Goal: Task Accomplishment & Management: Complete application form

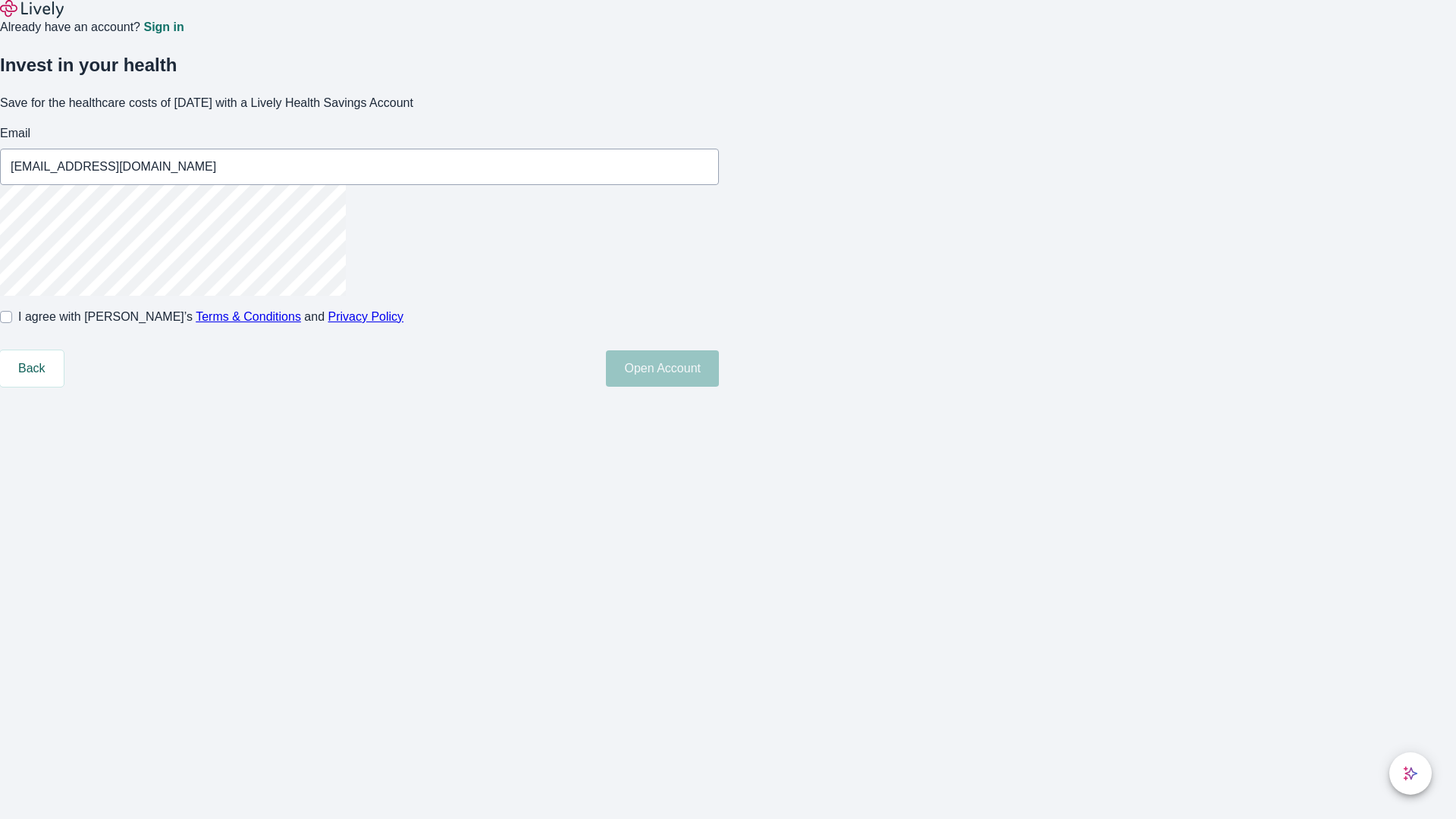
click at [12, 323] on input "I agree with Lively’s Terms & Conditions and Privacy Policy" at bounding box center [6, 317] width 12 height 12
checkbox input "true"
click at [719, 387] on button "Open Account" at bounding box center [662, 368] width 113 height 36
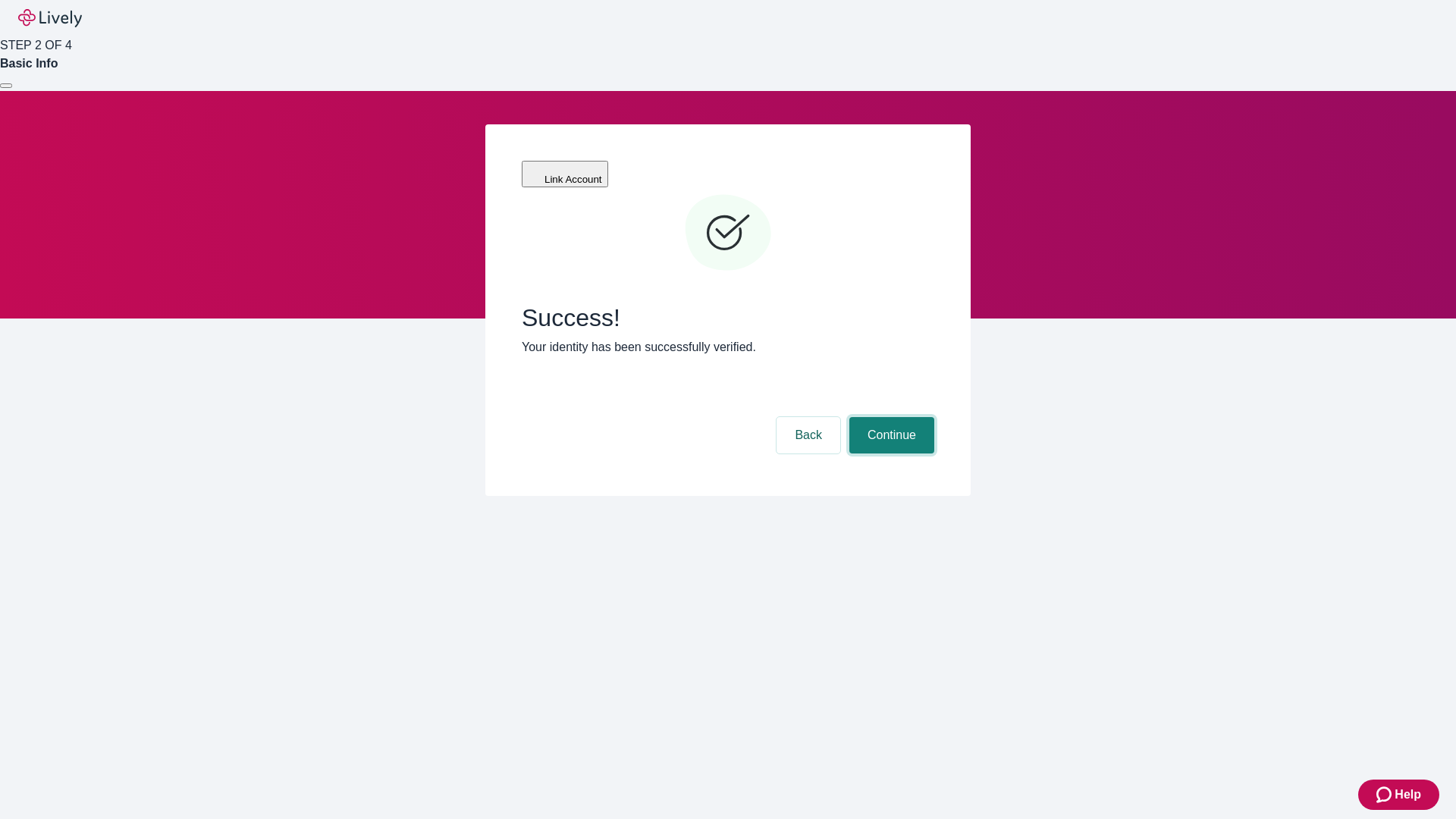
click at [890, 417] on button "Continue" at bounding box center [891, 435] width 85 height 36
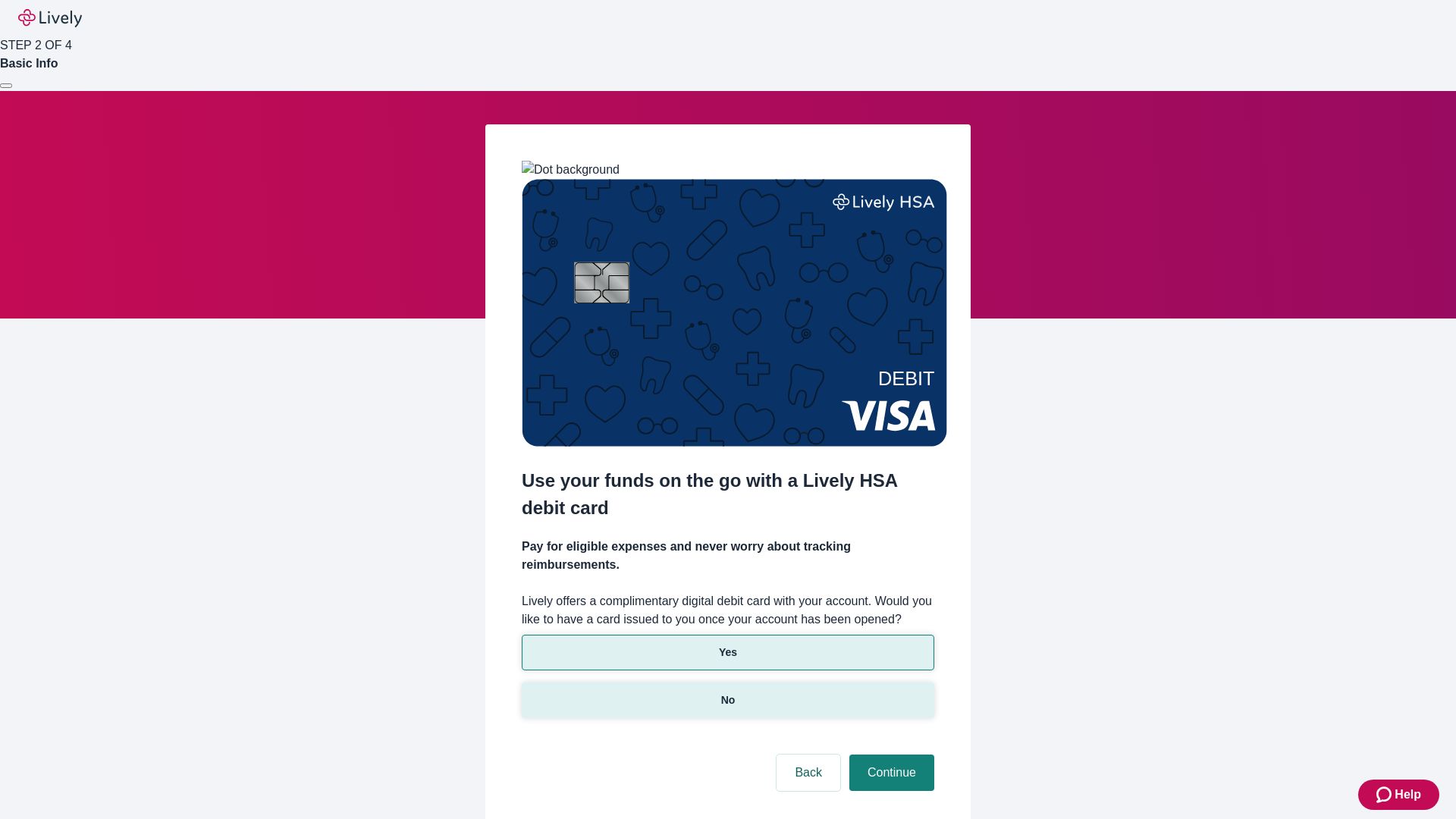
click at [727, 693] on p "No" at bounding box center [728, 701] width 15 height 16
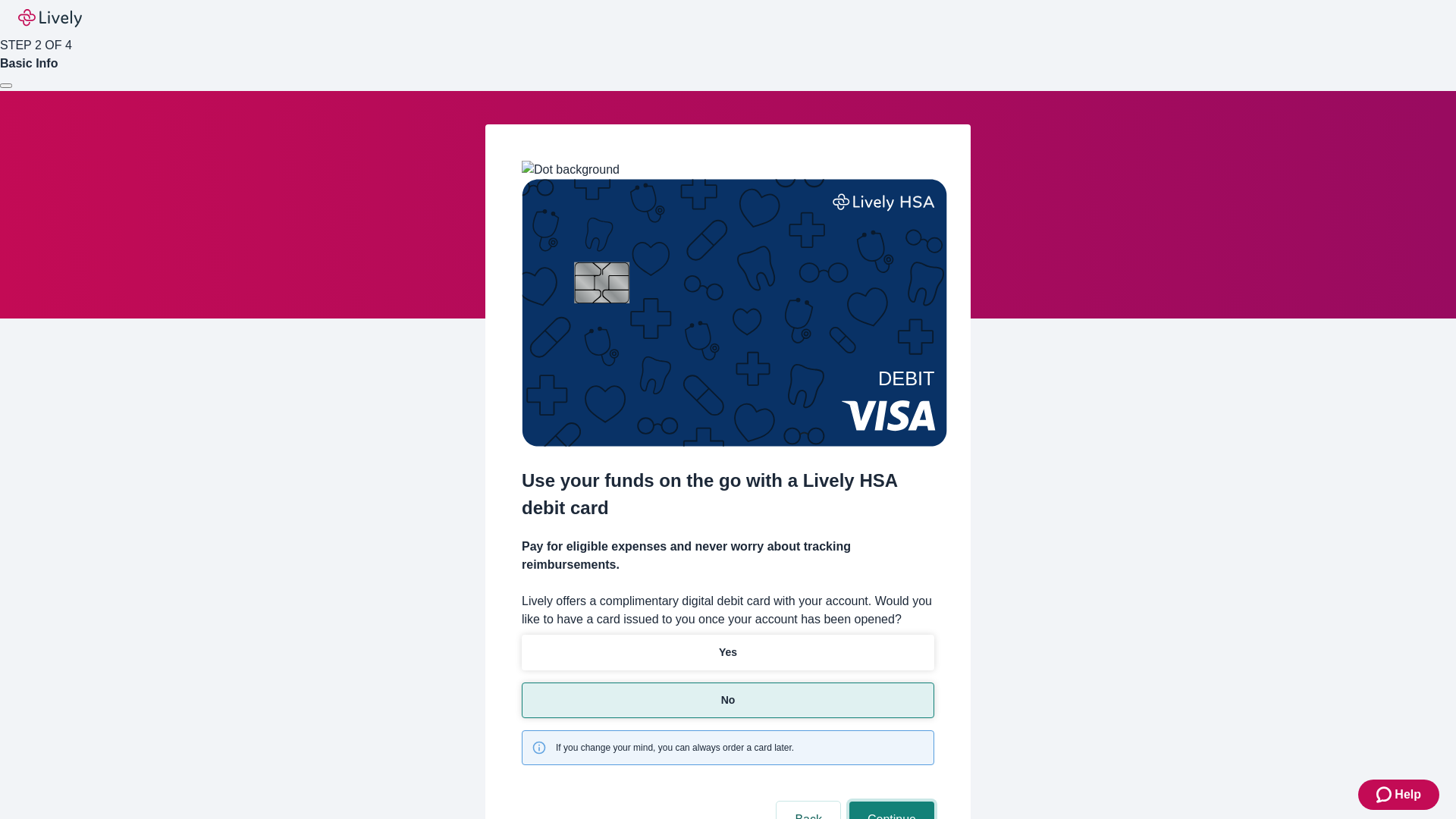
click at [890, 802] on button "Continue" at bounding box center [891, 820] width 85 height 36
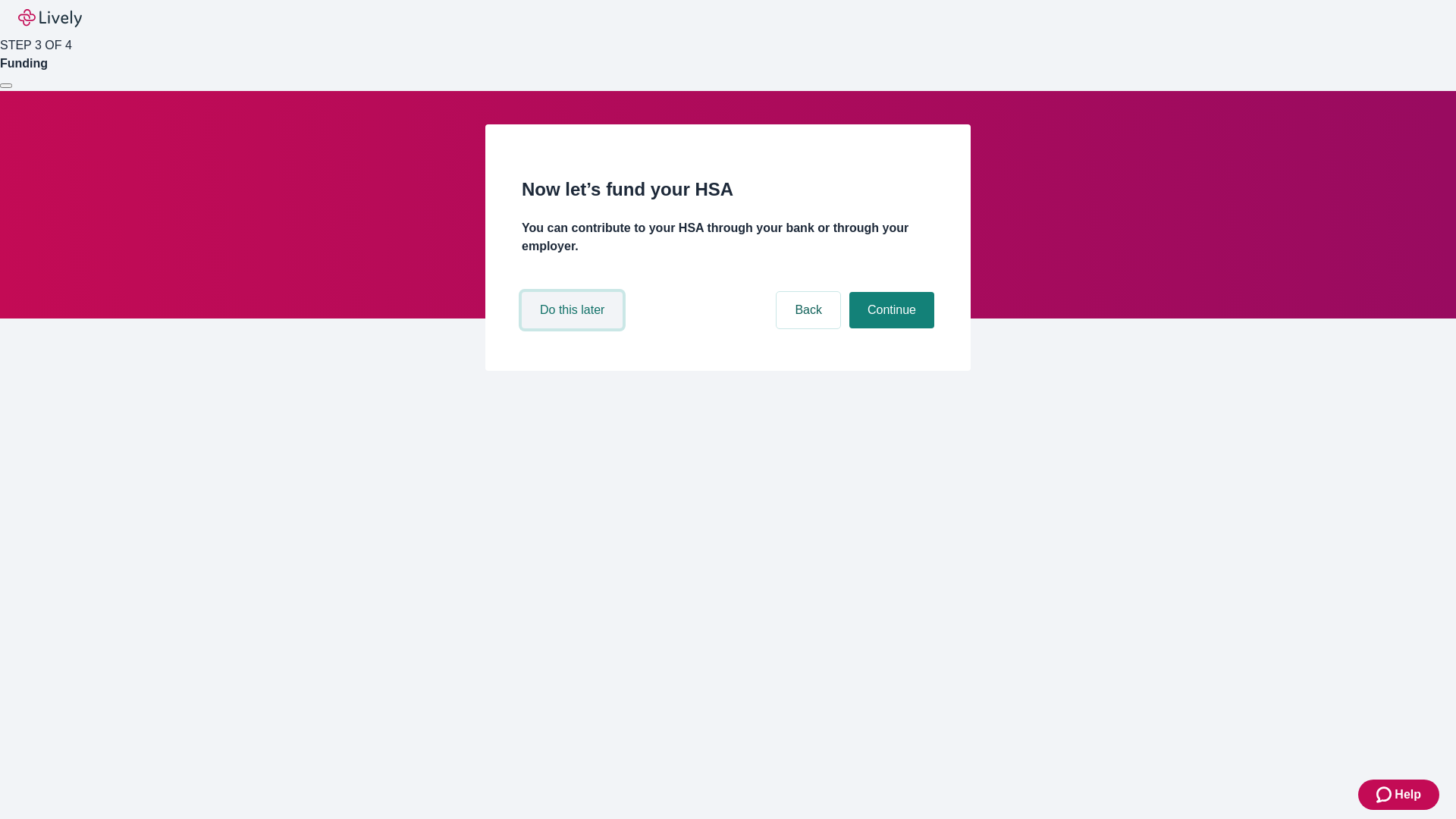
click at [574, 329] on button "Do this later" at bounding box center [572, 310] width 101 height 36
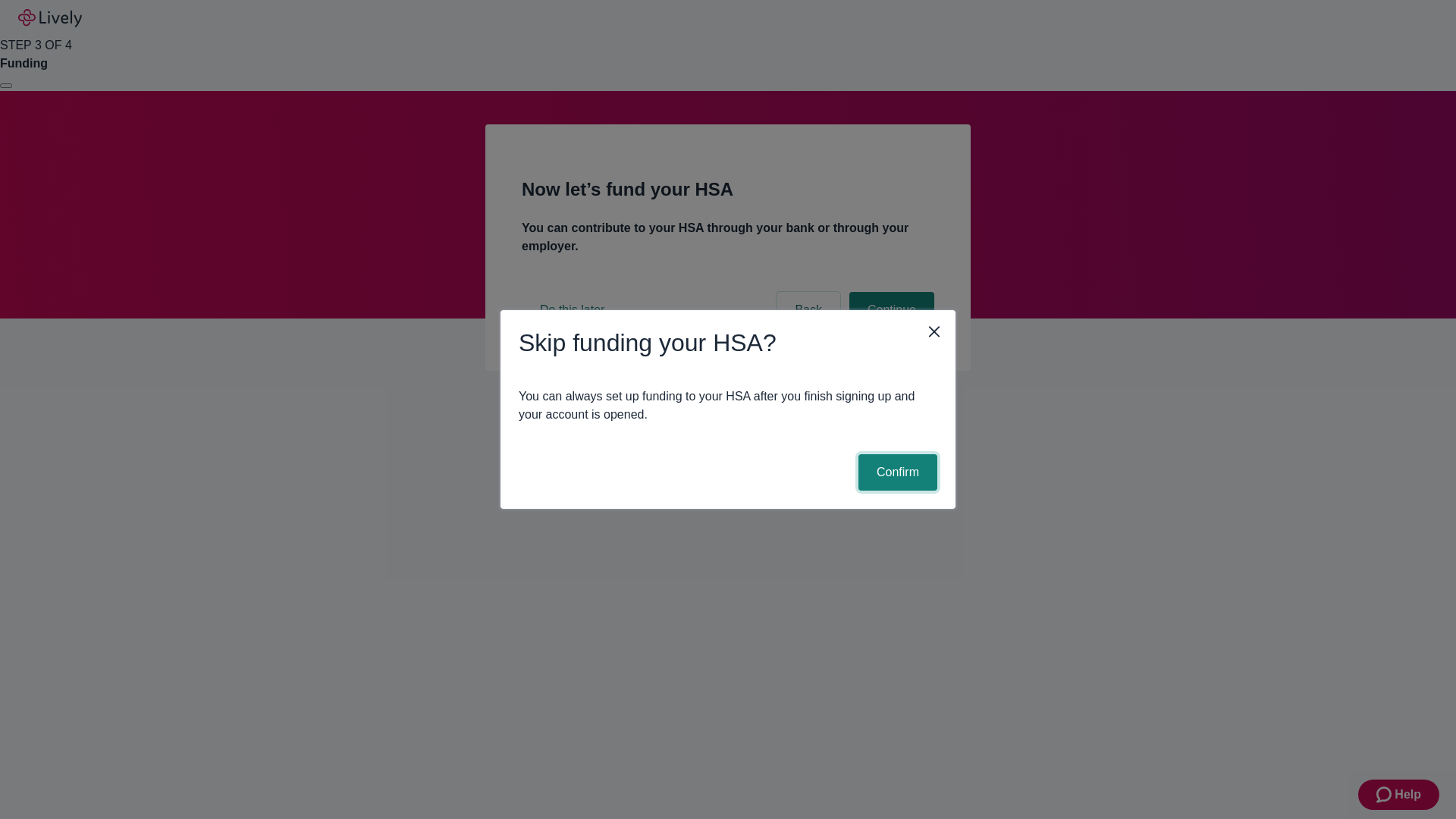
click at [896, 472] on button "Confirm" at bounding box center [897, 472] width 79 height 36
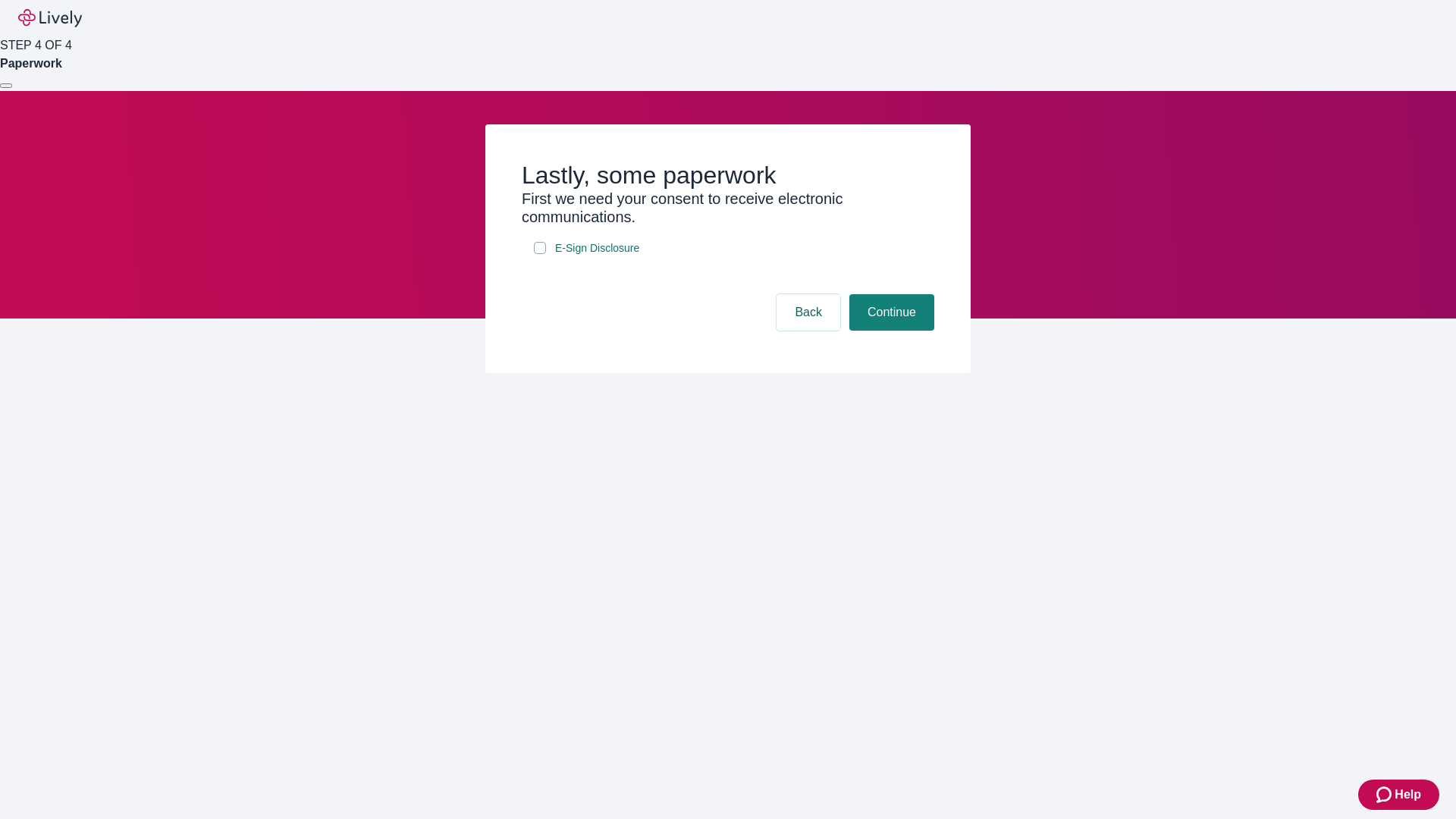
click at [540, 254] on input "E-Sign Disclosure" at bounding box center [540, 248] width 12 height 12
checkbox input "true"
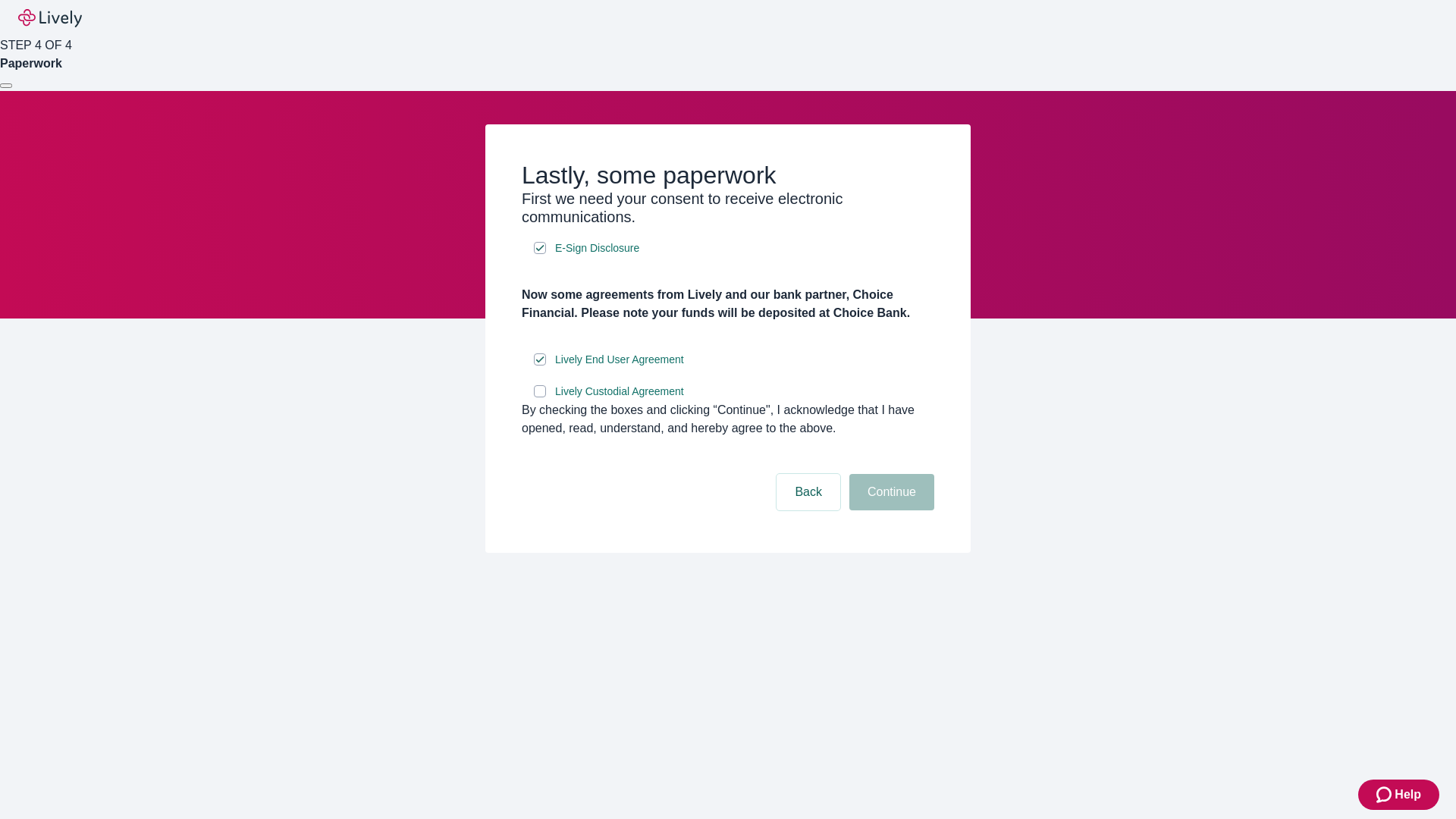
click at [540, 398] on input "Lively Custodial Agreement" at bounding box center [540, 392] width 12 height 12
checkbox input "true"
click at [890, 510] on button "Continue" at bounding box center [891, 492] width 85 height 36
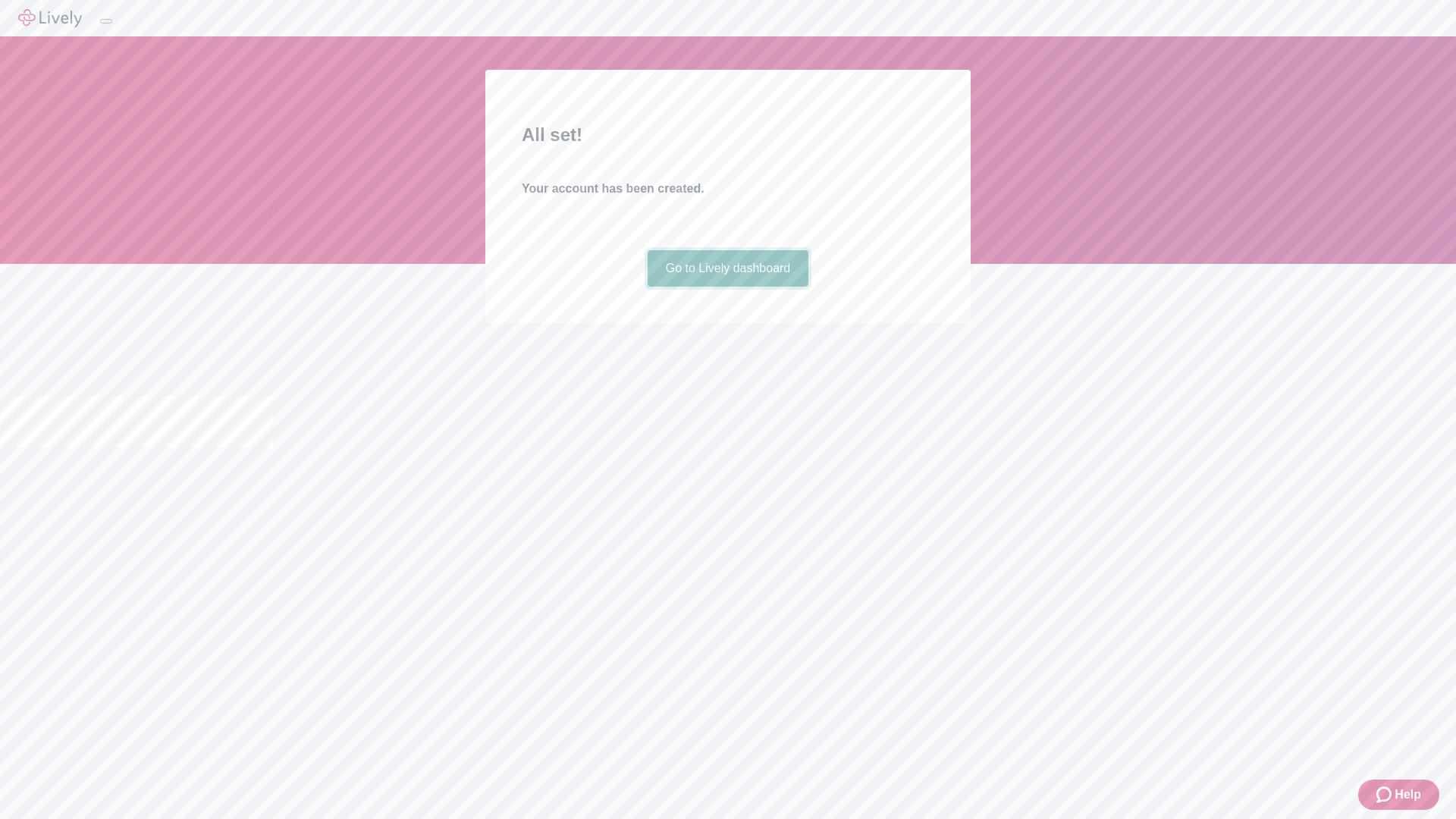
click at [727, 287] on link "Go to Lively dashboard" at bounding box center [728, 268] width 162 height 36
